Goal: Task Accomplishment & Management: Complete application form

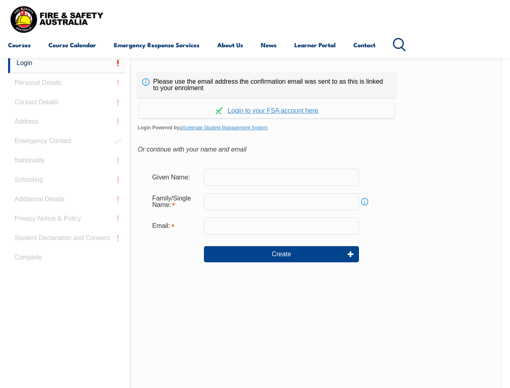
click at [255, 98] on div "Continue with Google Continue with Apple Continue with Facebook Continue with a…" at bounding box center [267, 108] width 258 height 21
click at [255, 220] on input "email" at bounding box center [281, 225] width 155 height 17
click at [67, 63] on link "Login" at bounding box center [67, 63] width 118 height 20
click at [67, 83] on div "Login Personal Details Contact Details Address Emergency Contact Nationality Sc…" at bounding box center [69, 254] width 122 height 403
click at [67, 102] on div "Login Personal Details Contact Details Address Emergency Contact Nationality Sc…" at bounding box center [69, 254] width 122 height 403
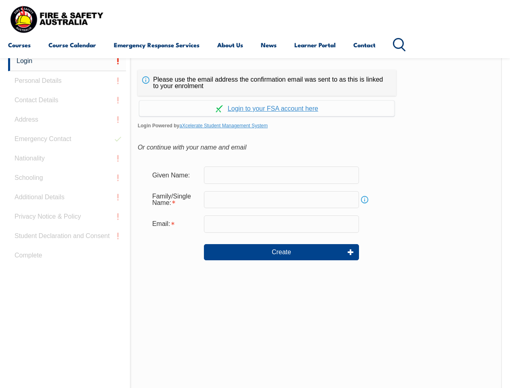
click at [67, 122] on div "Login Personal Details Contact Details Address Emergency Contact Nationality Sc…" at bounding box center [69, 252] width 122 height 403
click at [67, 141] on div "Login Personal Details Contact Details Address Emergency Contact Nationality Sc…" at bounding box center [69, 252] width 122 height 403
click at [67, 160] on div "Login Personal Details Contact Details Address Emergency Contact Nationality Sc…" at bounding box center [69, 252] width 122 height 403
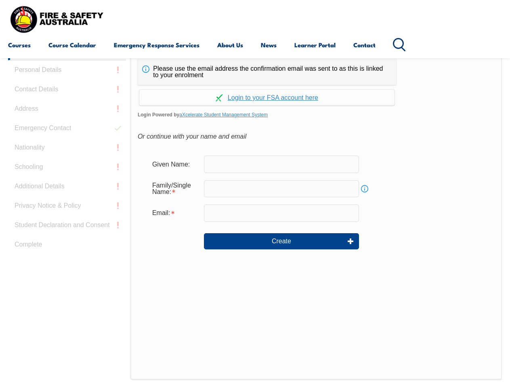
click at [67, 180] on div "Login Personal Details Contact Details Address Emergency Contact Nationality Sc…" at bounding box center [69, 241] width 122 height 403
click at [67, 199] on div "Login Personal Details Contact Details Address Emergency Contact Nationality Sc…" at bounding box center [69, 241] width 122 height 403
